Goal: Communication & Community: Answer question/provide support

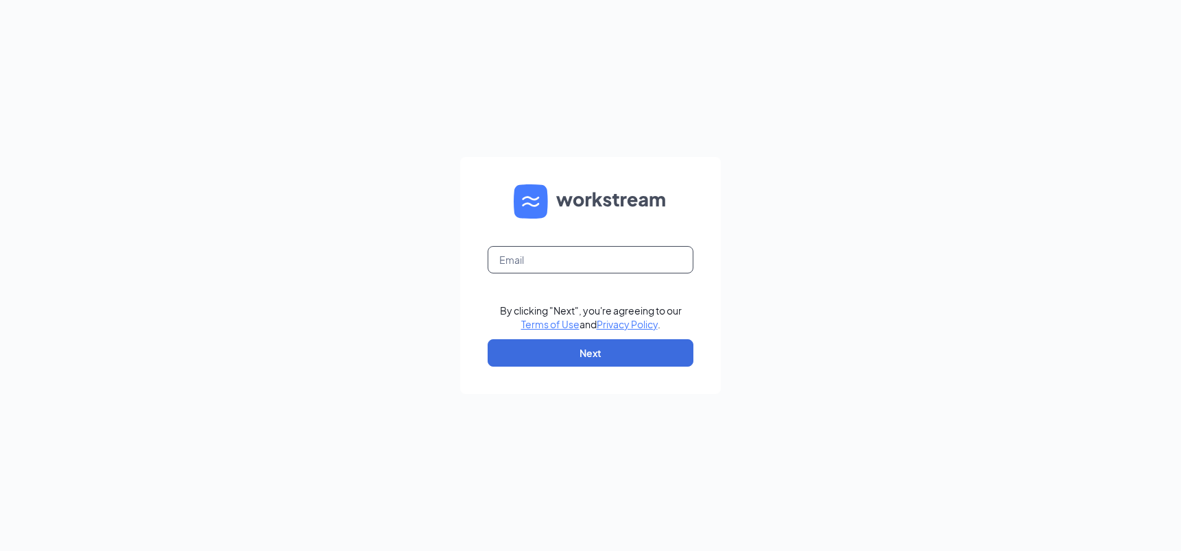
click at [595, 263] on input "text" at bounding box center [591, 259] width 206 height 27
type input "[EMAIL_ADDRESS][DOMAIN_NAME]"
click at [606, 357] on button "Next" at bounding box center [591, 352] width 206 height 27
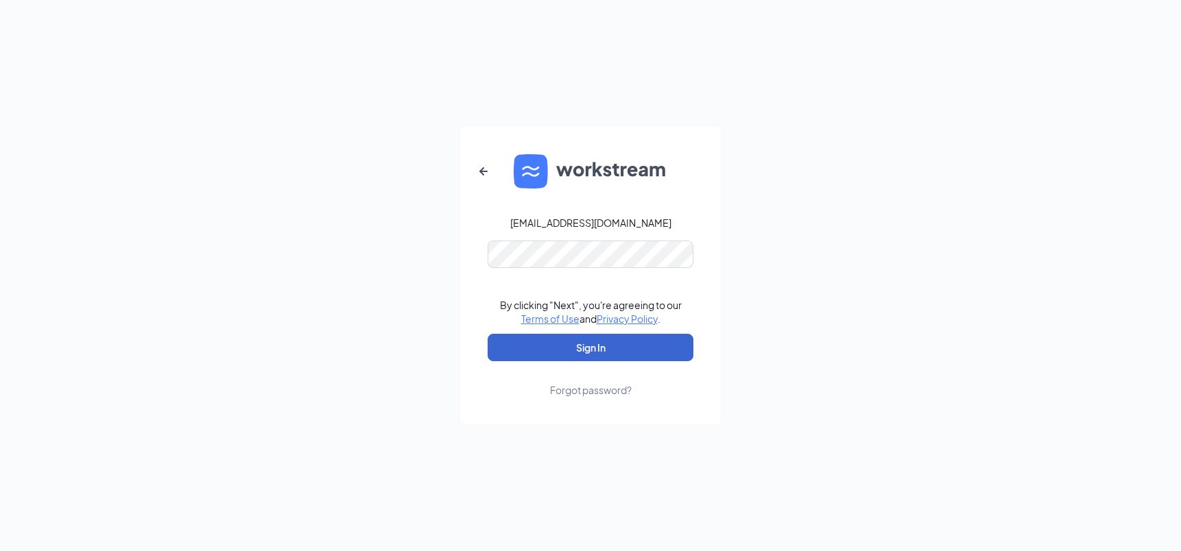
click at [575, 342] on button "Sign In" at bounding box center [591, 347] width 206 height 27
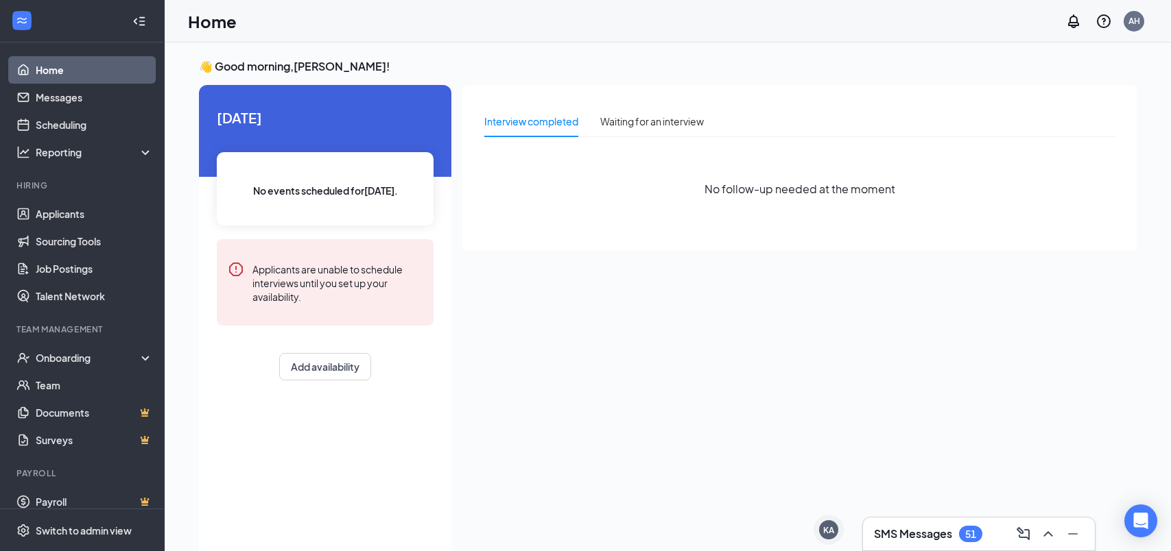
click at [952, 535] on h3 "SMS Messages" at bounding box center [913, 534] width 78 height 15
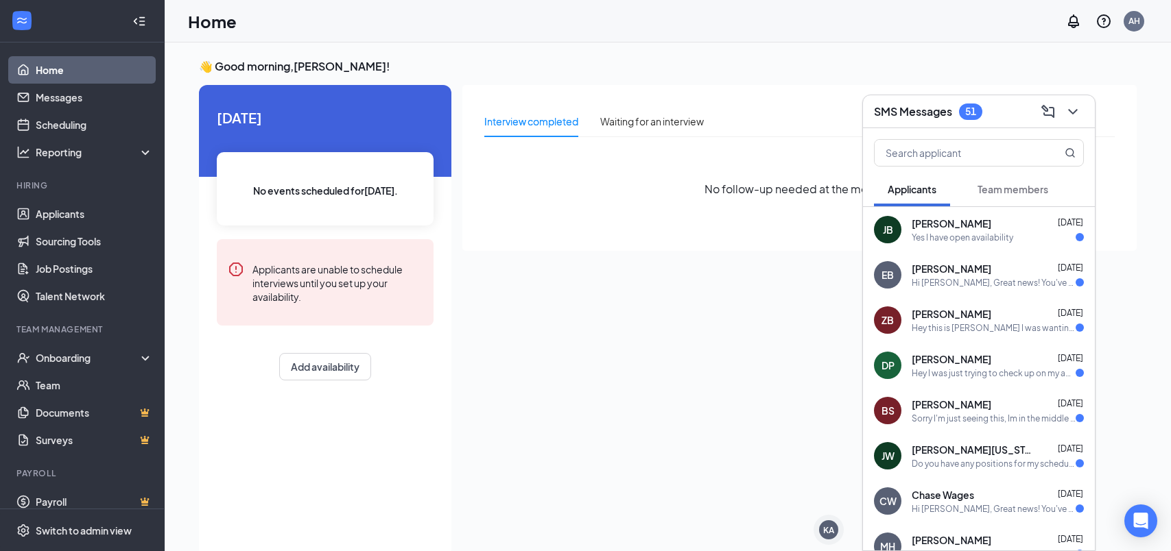
click at [981, 232] on div "Yes I have open availability" at bounding box center [962, 238] width 102 height 12
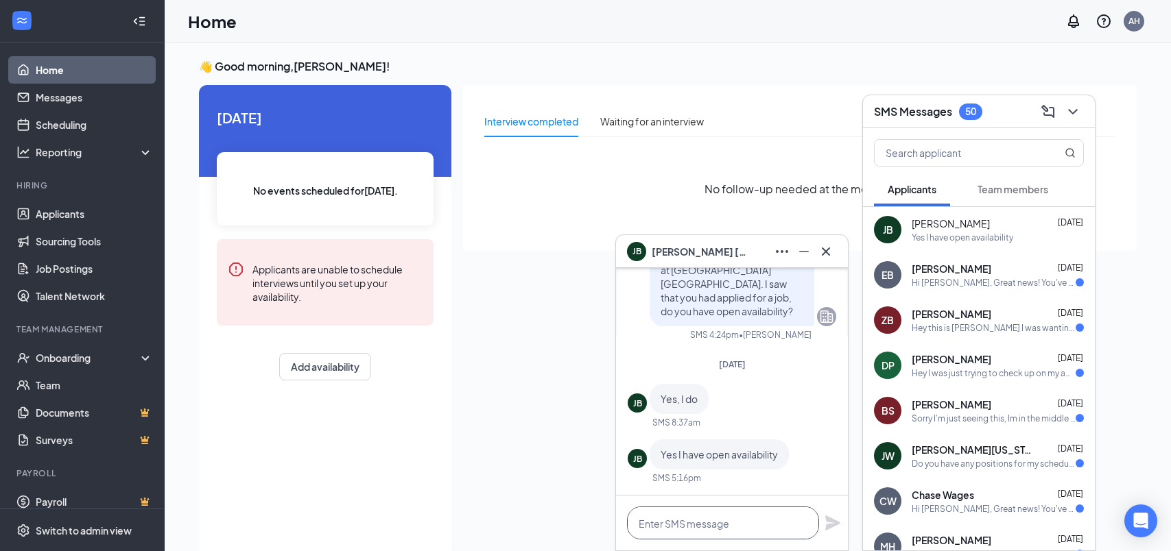
click at [732, 518] on textarea at bounding box center [723, 523] width 192 height 33
click at [986, 420] on div "Sorry I'm just seeing this, Im in the middle of moving and haven't had the chan…" at bounding box center [993, 419] width 164 height 12
